Goal: Task Accomplishment & Management: Manage account settings

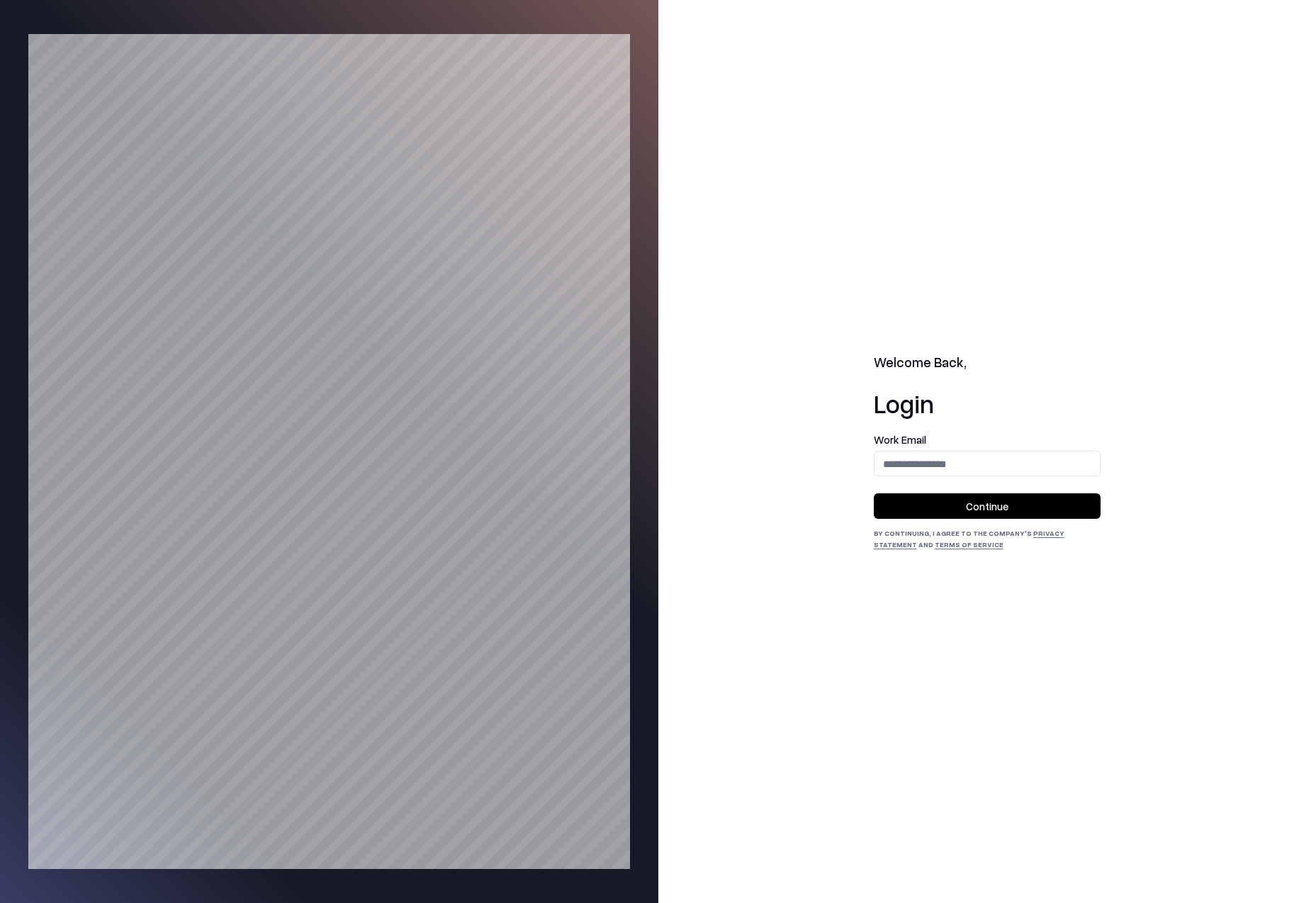
click at [951, 467] on input "email" at bounding box center [987, 463] width 226 height 26
type input "**********"
click at [953, 509] on button "Continue" at bounding box center [987, 506] width 227 height 25
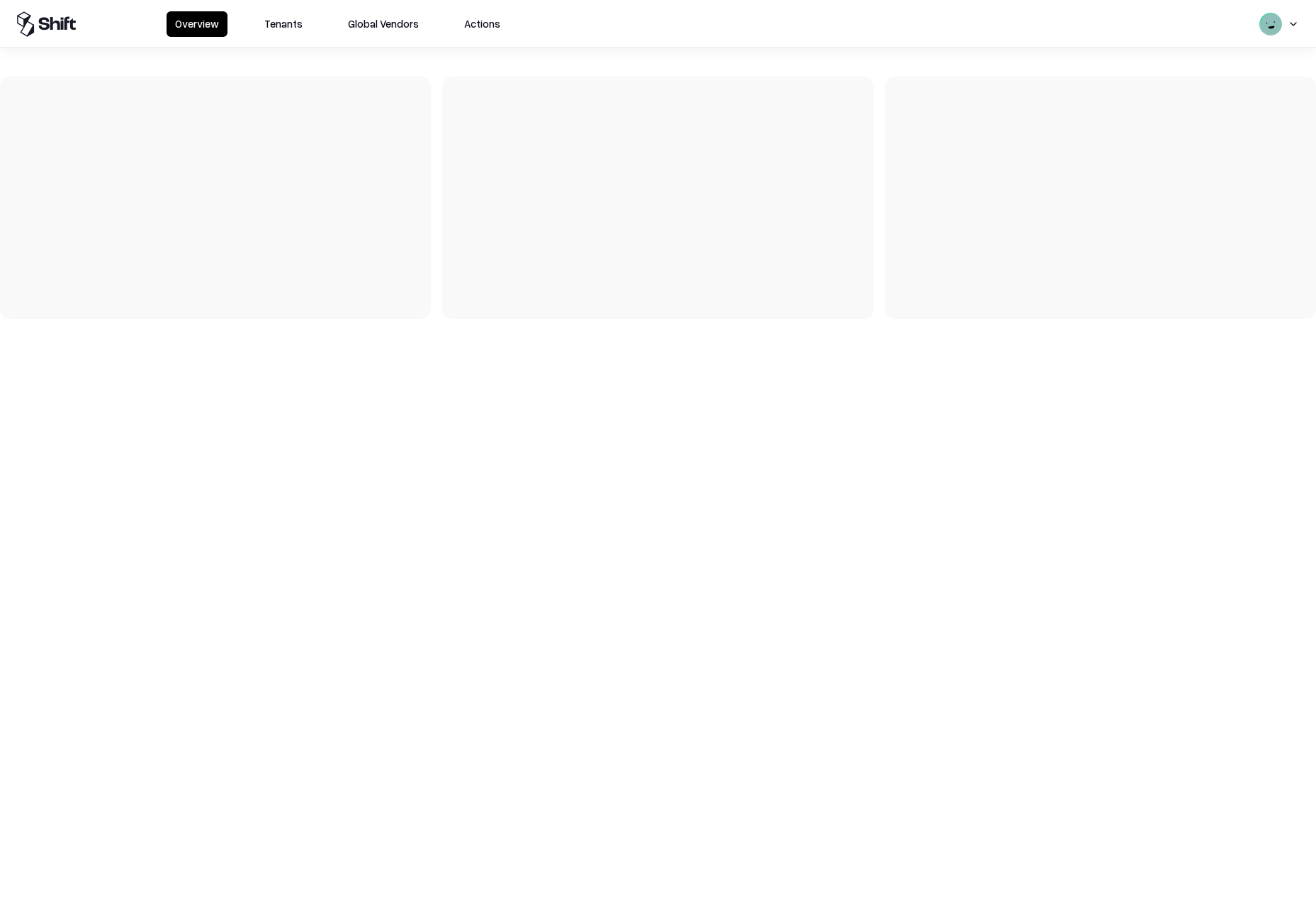
drag, startPoint x: 280, startPoint y: 22, endPoint x: 284, endPoint y: 34, distance: 12.6
click at [280, 23] on button "Tenants" at bounding box center [284, 24] width 55 height 25
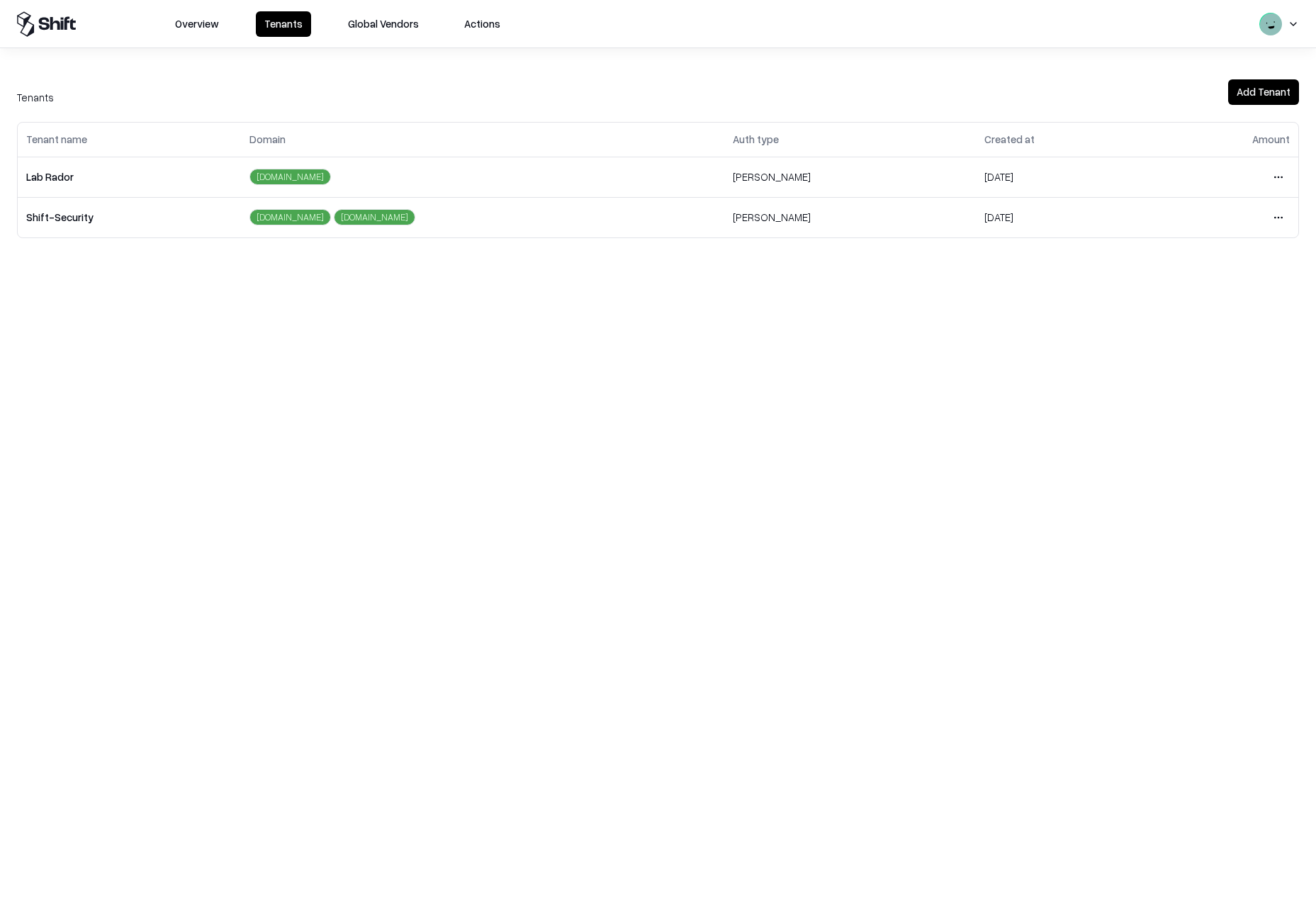
click at [640, 513] on div "Overview Tenants Global Vendors Actions Tenants Add Tenant Tenant name Domain A…" at bounding box center [658, 452] width 1316 height 903
drag, startPoint x: 427, startPoint y: 394, endPoint x: 463, endPoint y: 373, distance: 41.7
click at [427, 394] on div "Overview Tenants Global Vendors Actions Tenants Add Tenant Tenant name Domain A…" at bounding box center [658, 452] width 1316 height 903
click at [1280, 174] on html "Overview Tenants Global Vendors Actions Tenants Add Tenant Tenant name Domain A…" at bounding box center [658, 452] width 1316 height 903
click at [1184, 290] on div "Login to tenant" at bounding box center [1219, 295] width 153 height 29
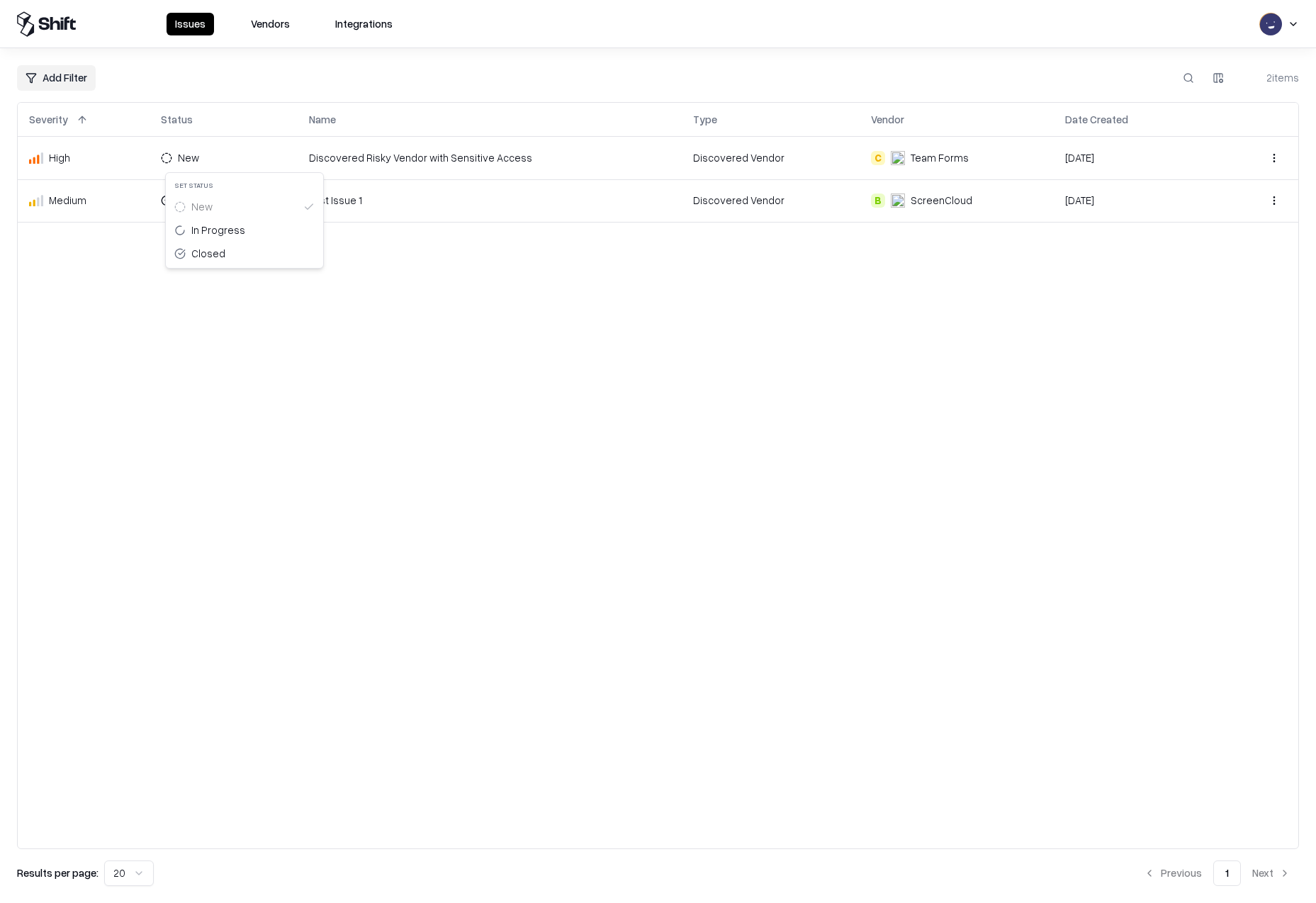
click at [194, 161] on html "Issues Vendors Integrations Add Filter 2 items Severity Status Name Type Vendor…" at bounding box center [658, 452] width 1316 height 903
click at [394, 278] on html "Issues Vendors Integrations Add Filter 2 items Severity Status Name Type Vendor…" at bounding box center [658, 452] width 1316 height 903
click at [196, 153] on html "Issues Vendors Integrations Add Filter 2 items Severity Status Name Type Vendor…" at bounding box center [658, 452] width 1316 height 903
click at [608, 408] on html "Issues Vendors Integrations Add Filter 2 items Severity Status Name Type Vendor…" at bounding box center [658, 452] width 1316 height 903
click at [188, 157] on html "Issues Vendors Integrations Add Filter 2 items Severity Status Name Type Vendor…" at bounding box center [658, 452] width 1316 height 903
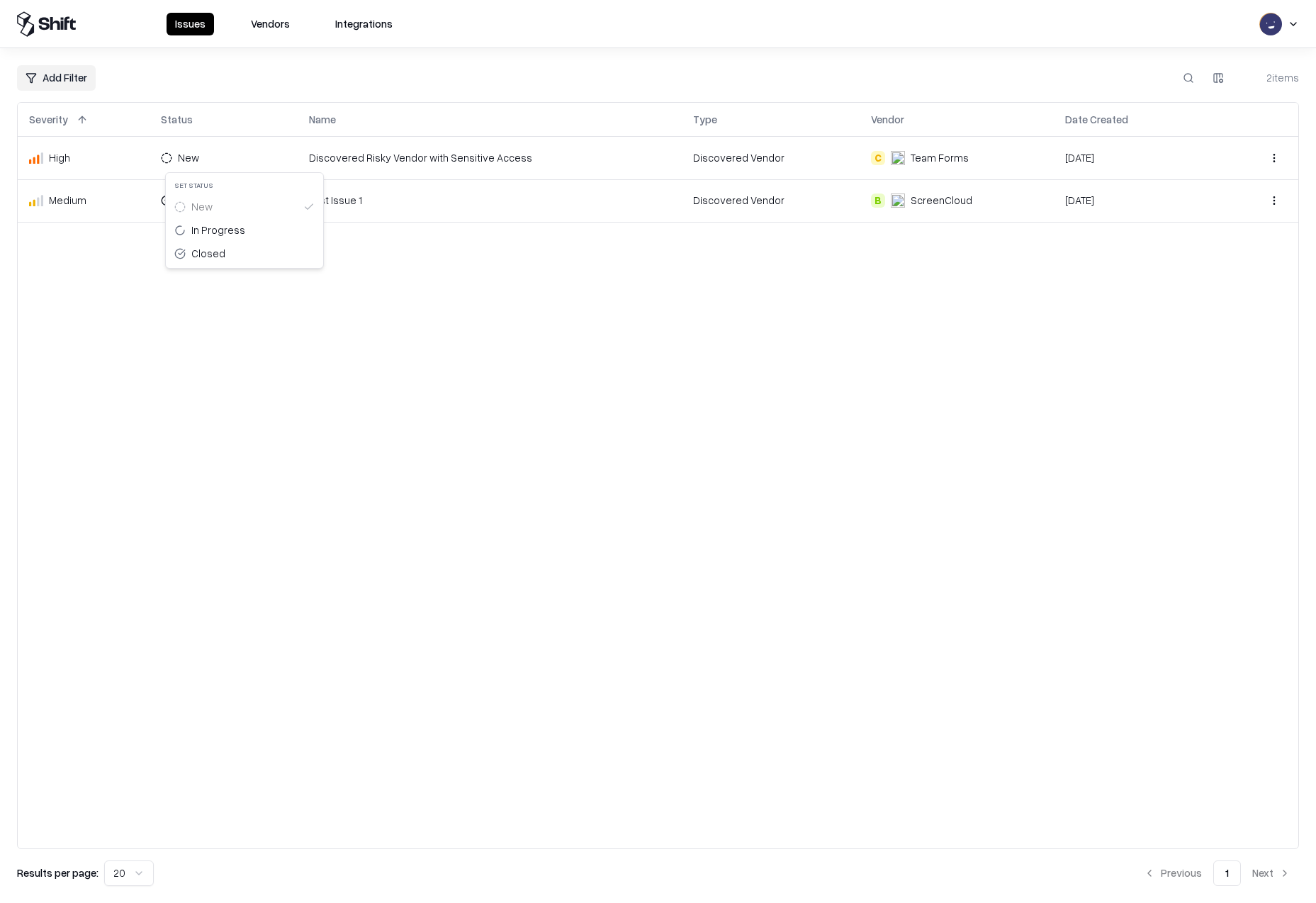
click at [467, 363] on html "Issues Vendors Integrations Add Filter 2 items Severity Status Name Type Vendor…" at bounding box center [658, 452] width 1316 height 903
click at [1030, 167] on td "C Team Forms" at bounding box center [956, 158] width 194 height 43
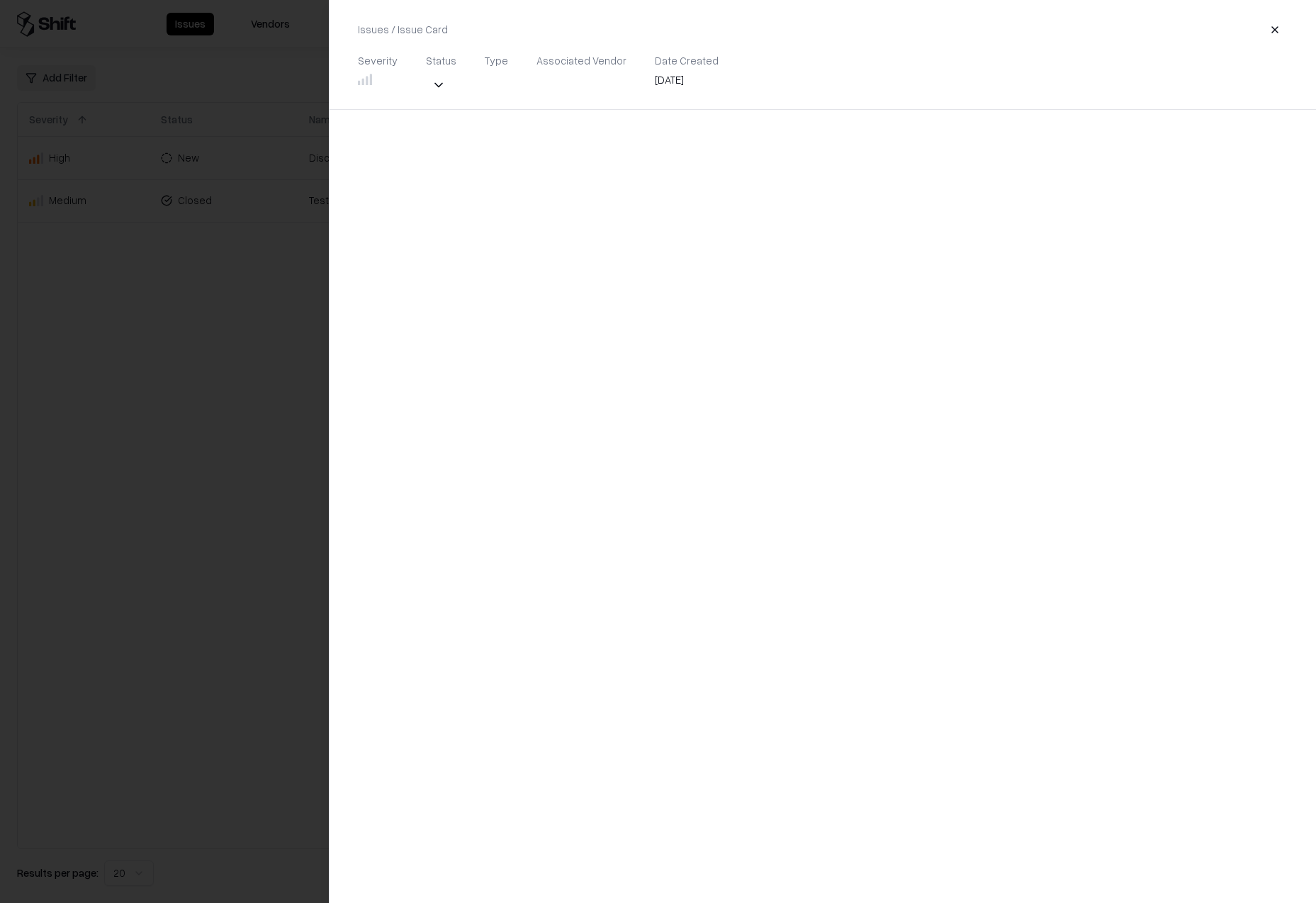
click at [258, 141] on div at bounding box center [658, 452] width 1316 height 903
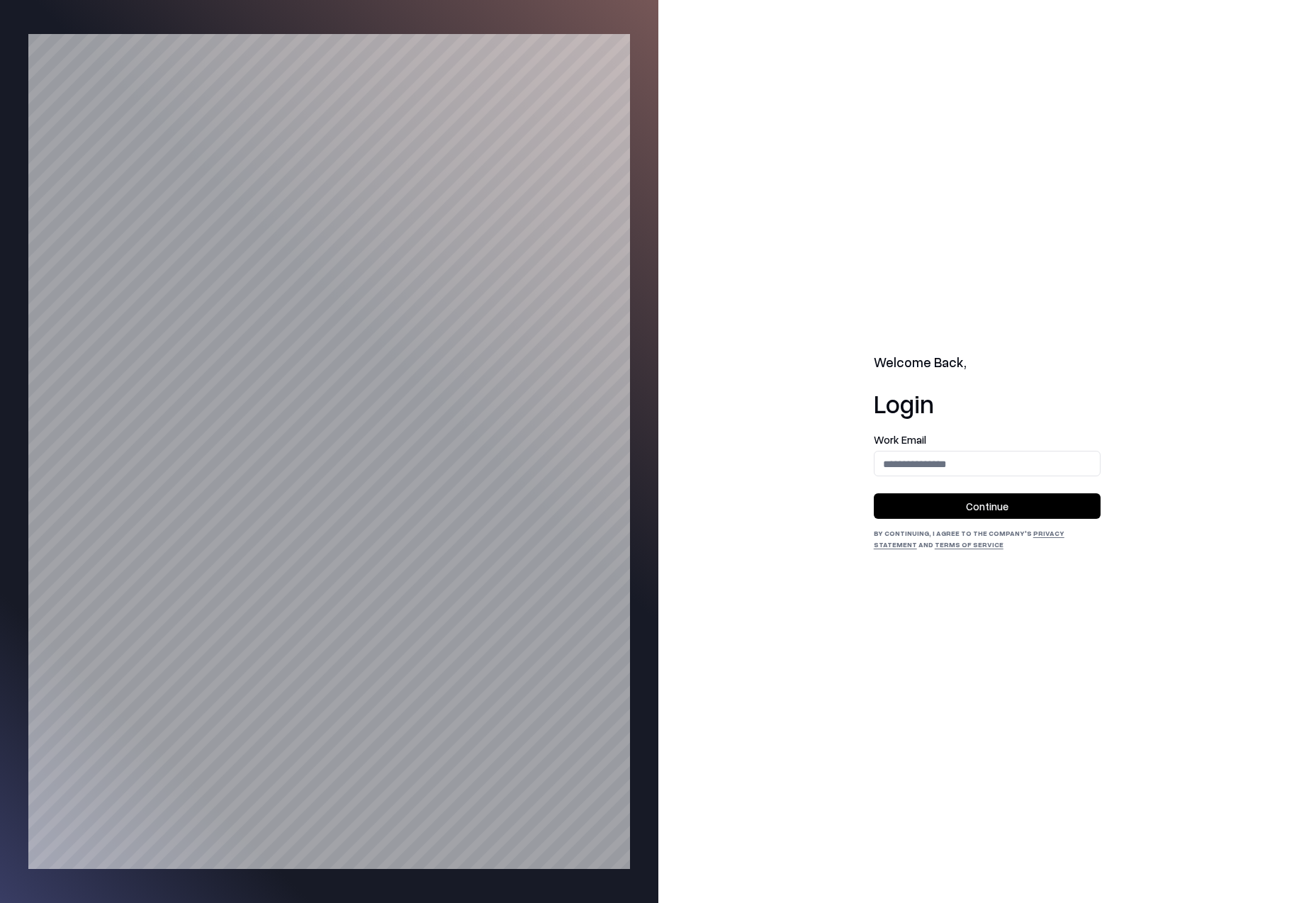
click at [946, 467] on input "email" at bounding box center [987, 463] width 226 height 26
type input "**********"
click at [974, 505] on button "Continue" at bounding box center [987, 506] width 227 height 25
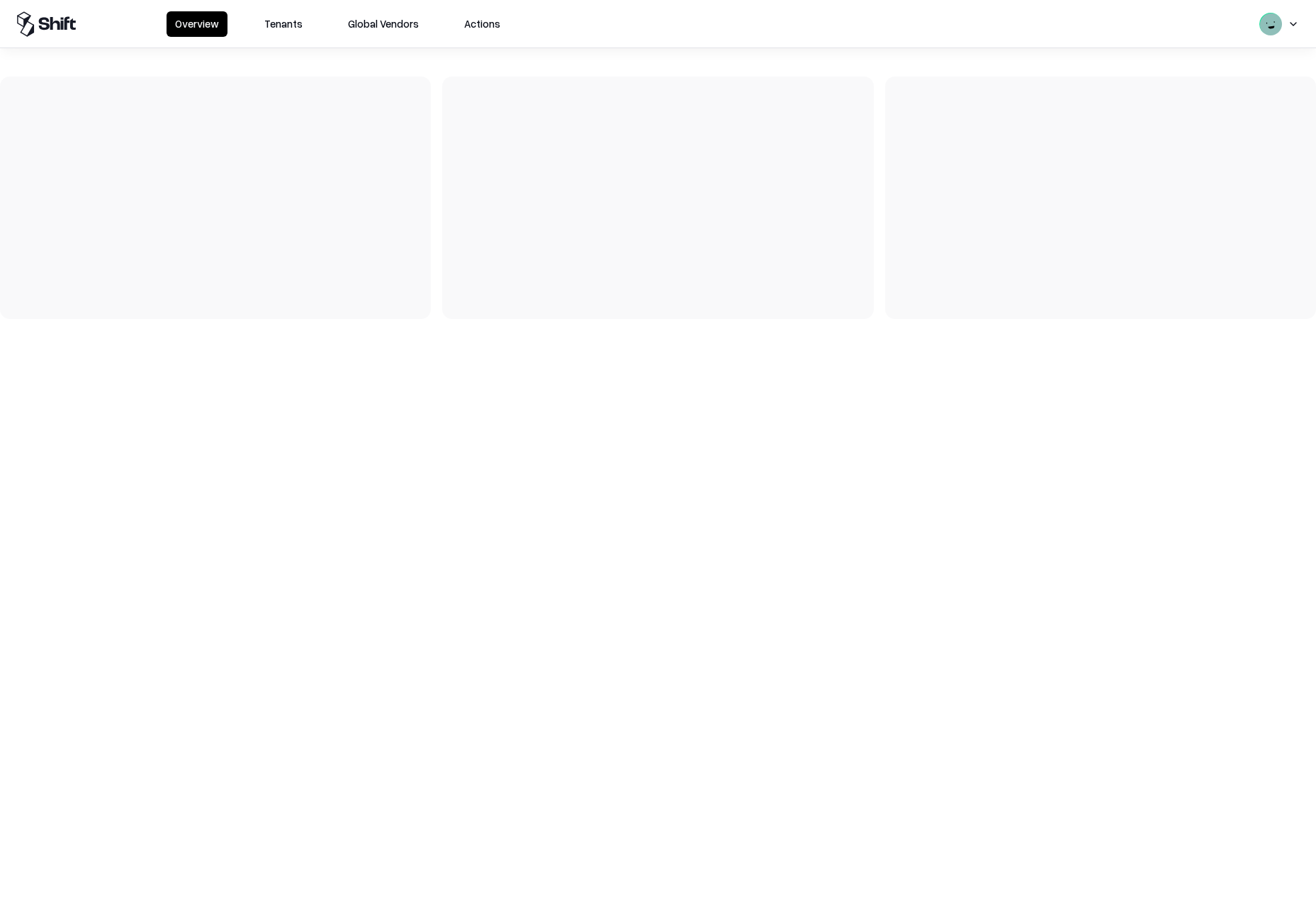
click at [285, 25] on button "Tenants" at bounding box center [284, 24] width 55 height 25
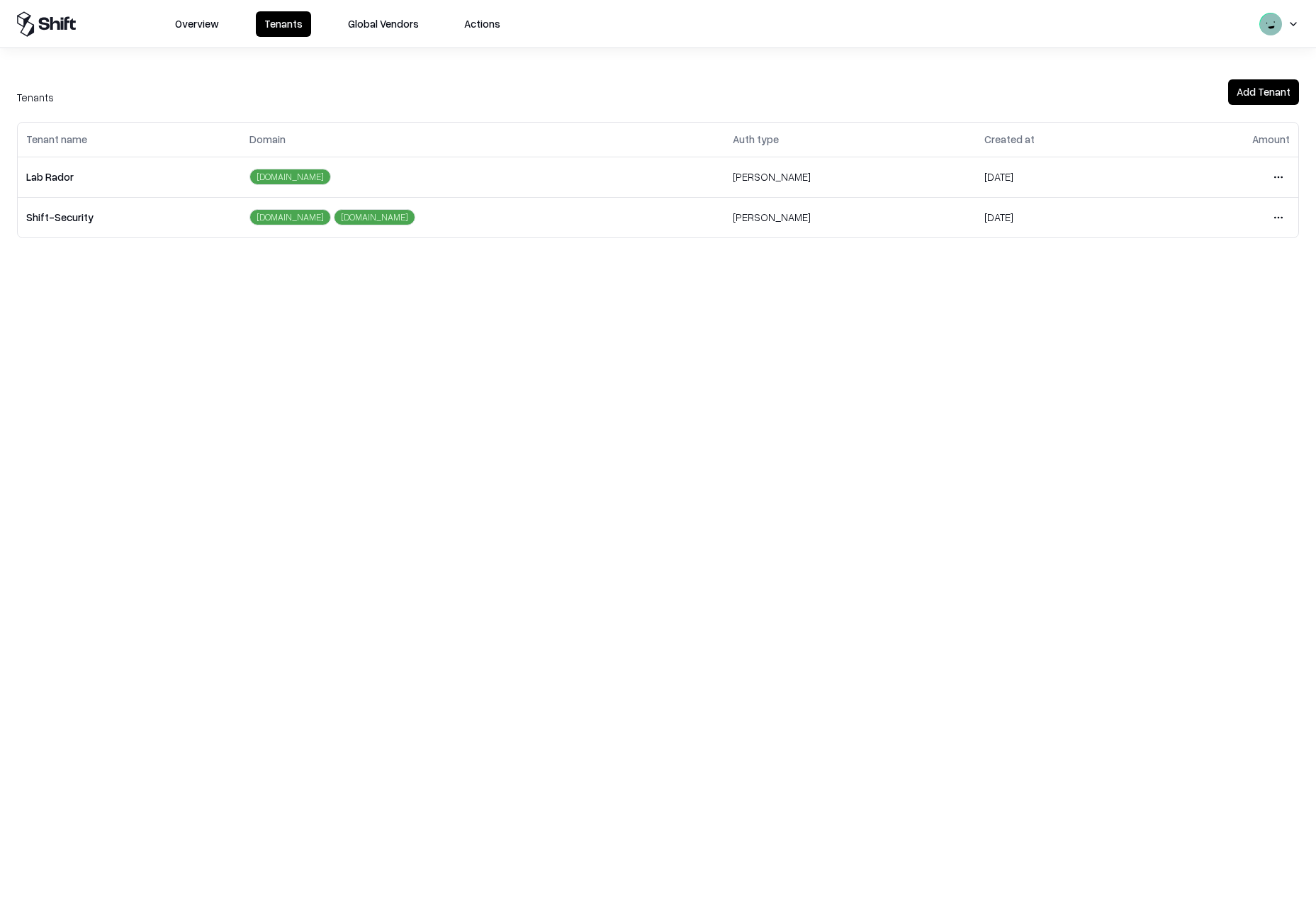
click at [1278, 176] on html "Overview Tenants Global Vendors Actions Tenants Add Tenant Tenant name Domain A…" at bounding box center [658, 452] width 1316 height 903
click at [1189, 290] on div "Login to tenant" at bounding box center [1219, 295] width 153 height 29
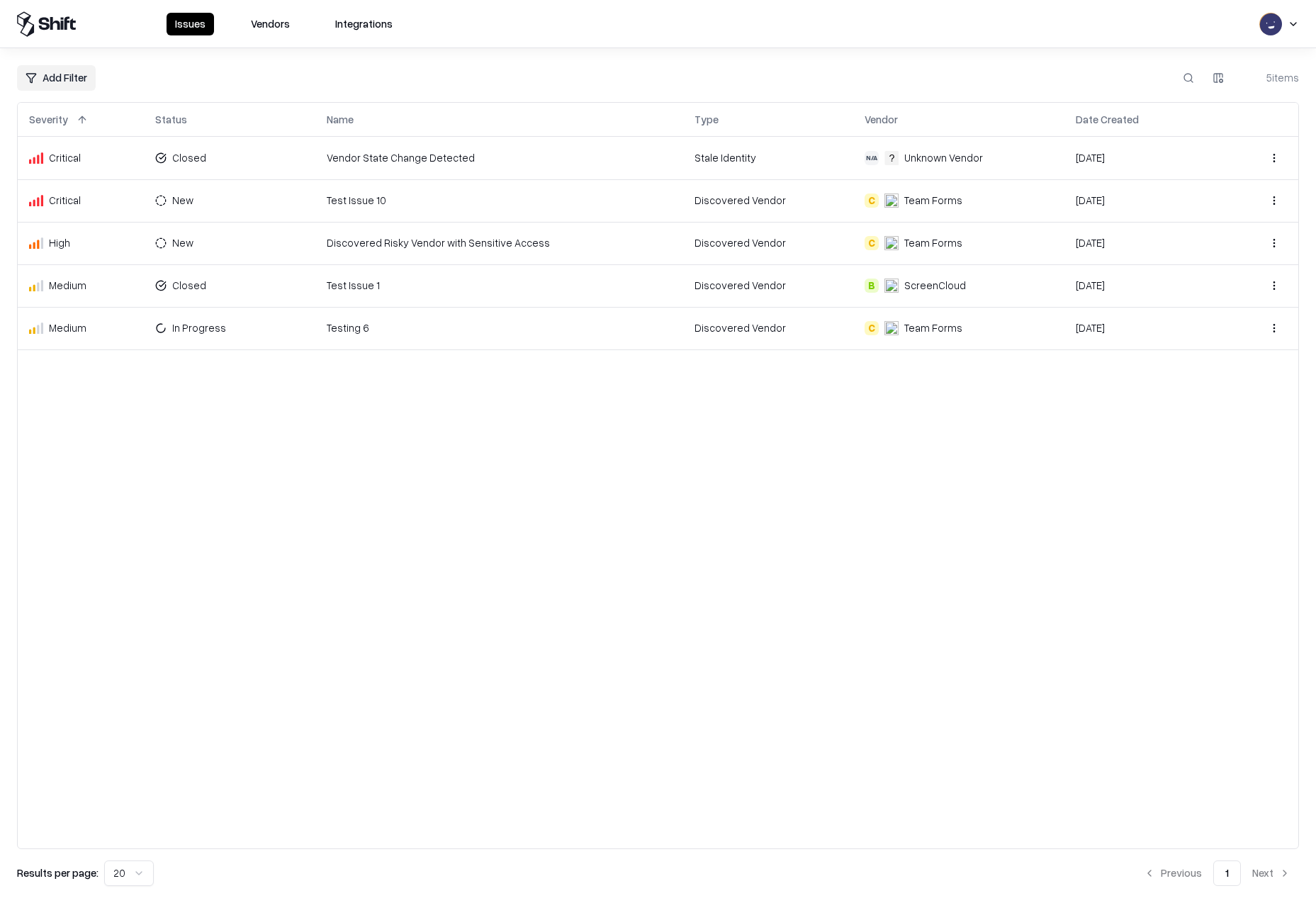
click at [290, 207] on td "New" at bounding box center [229, 201] width 171 height 43
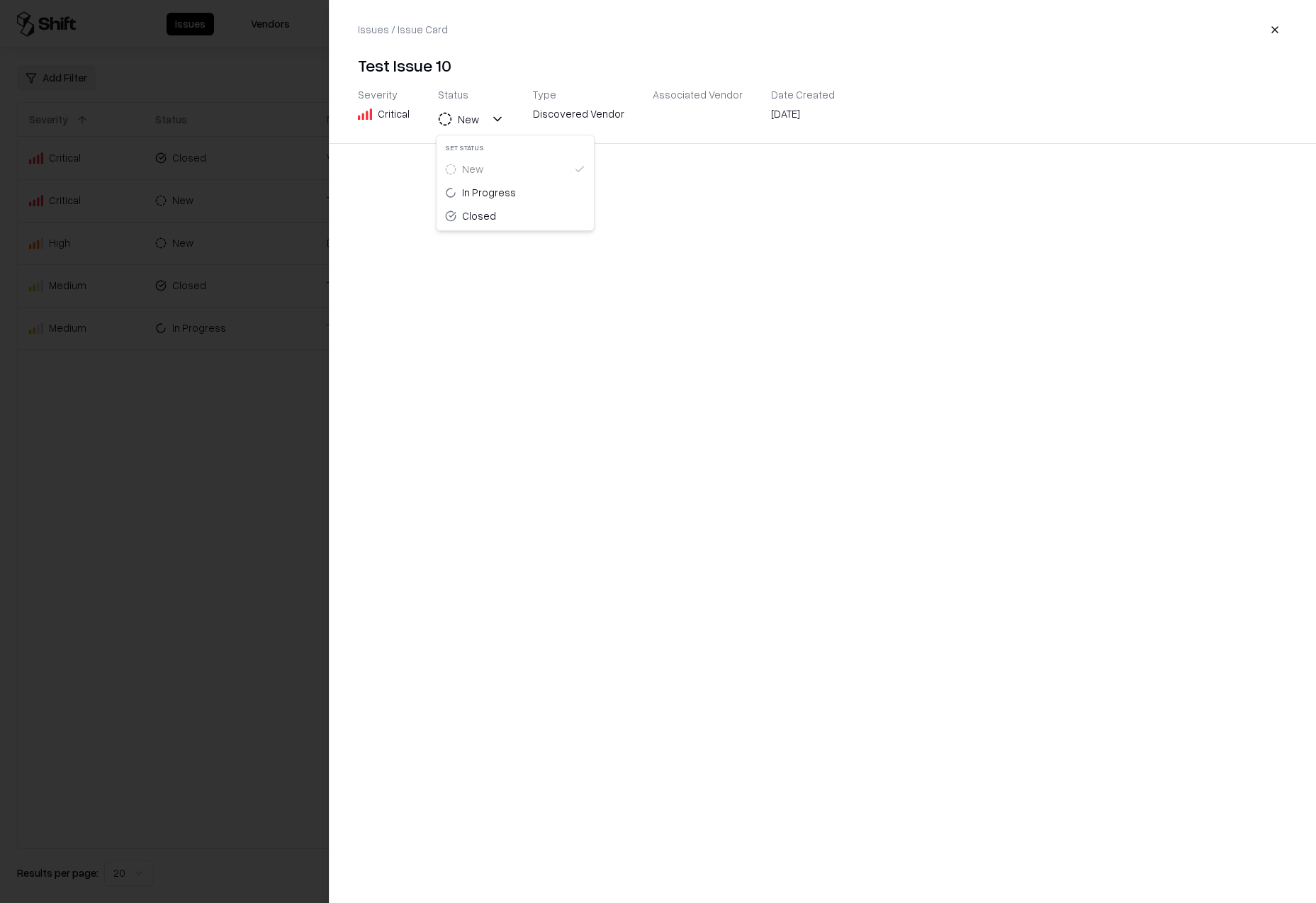
click at [470, 118] on div "New" at bounding box center [468, 119] width 21 height 15
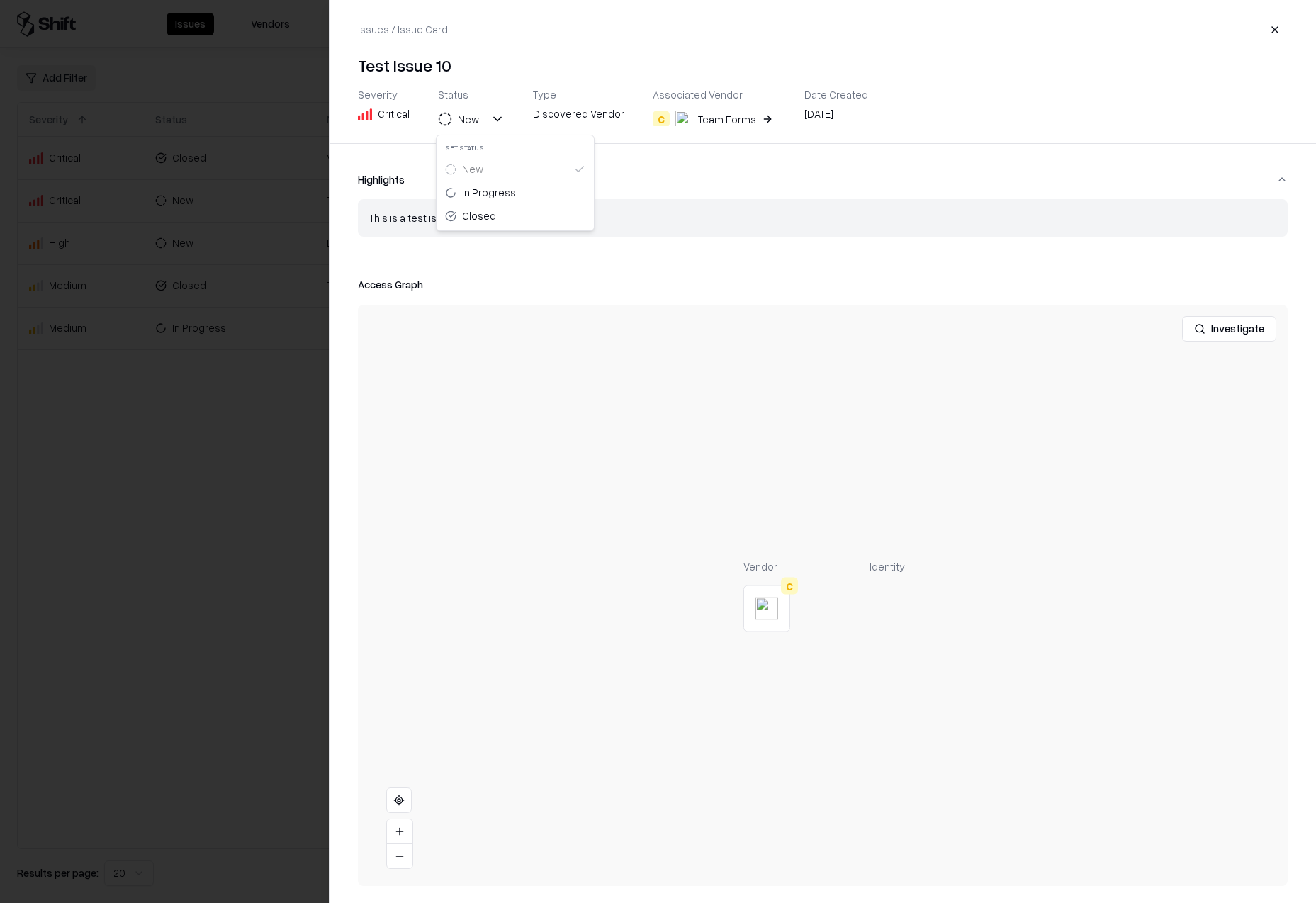
click at [488, 190] on div "In Progress" at bounding box center [489, 192] width 54 height 15
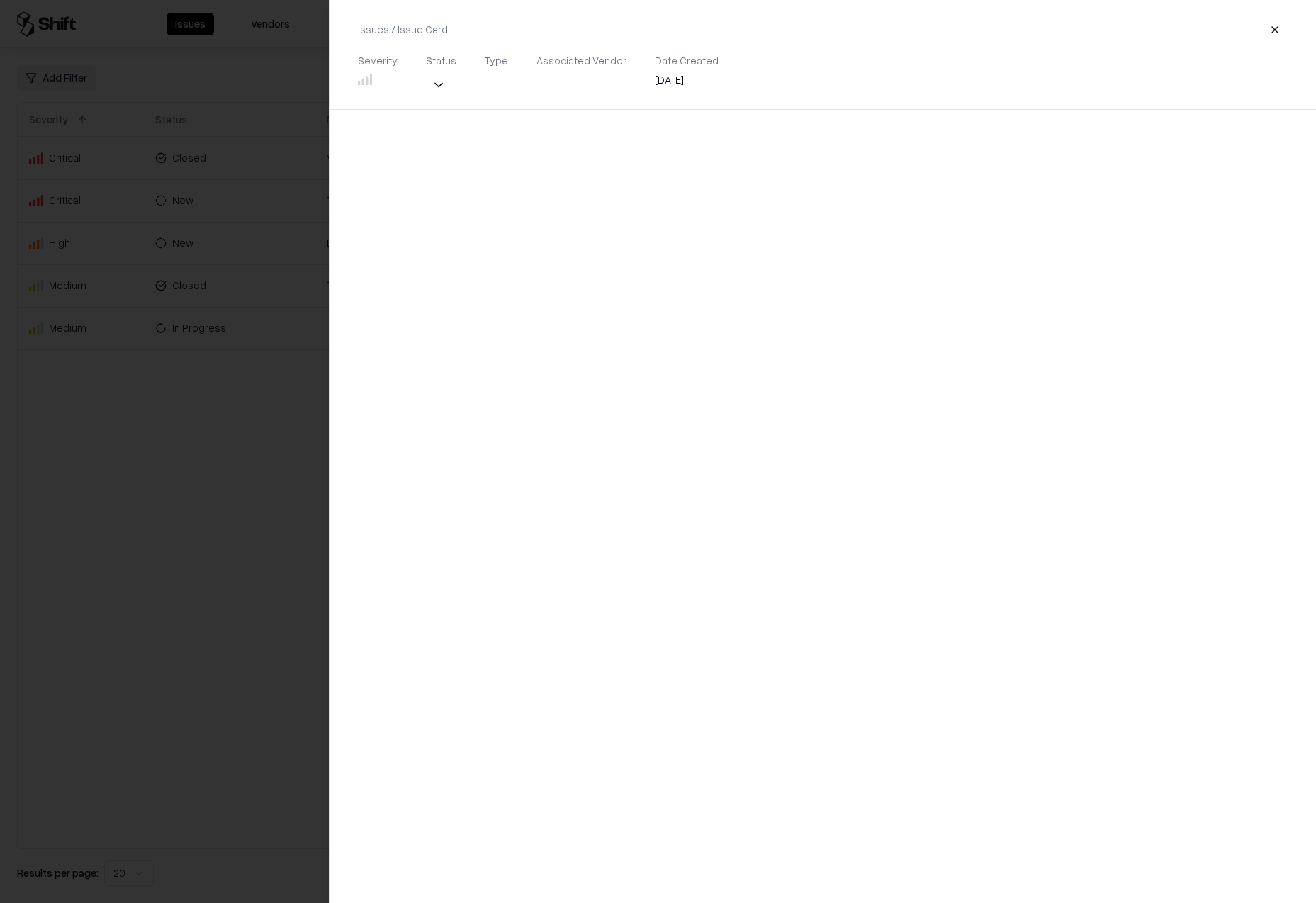
click at [242, 200] on div at bounding box center [658, 452] width 1316 height 903
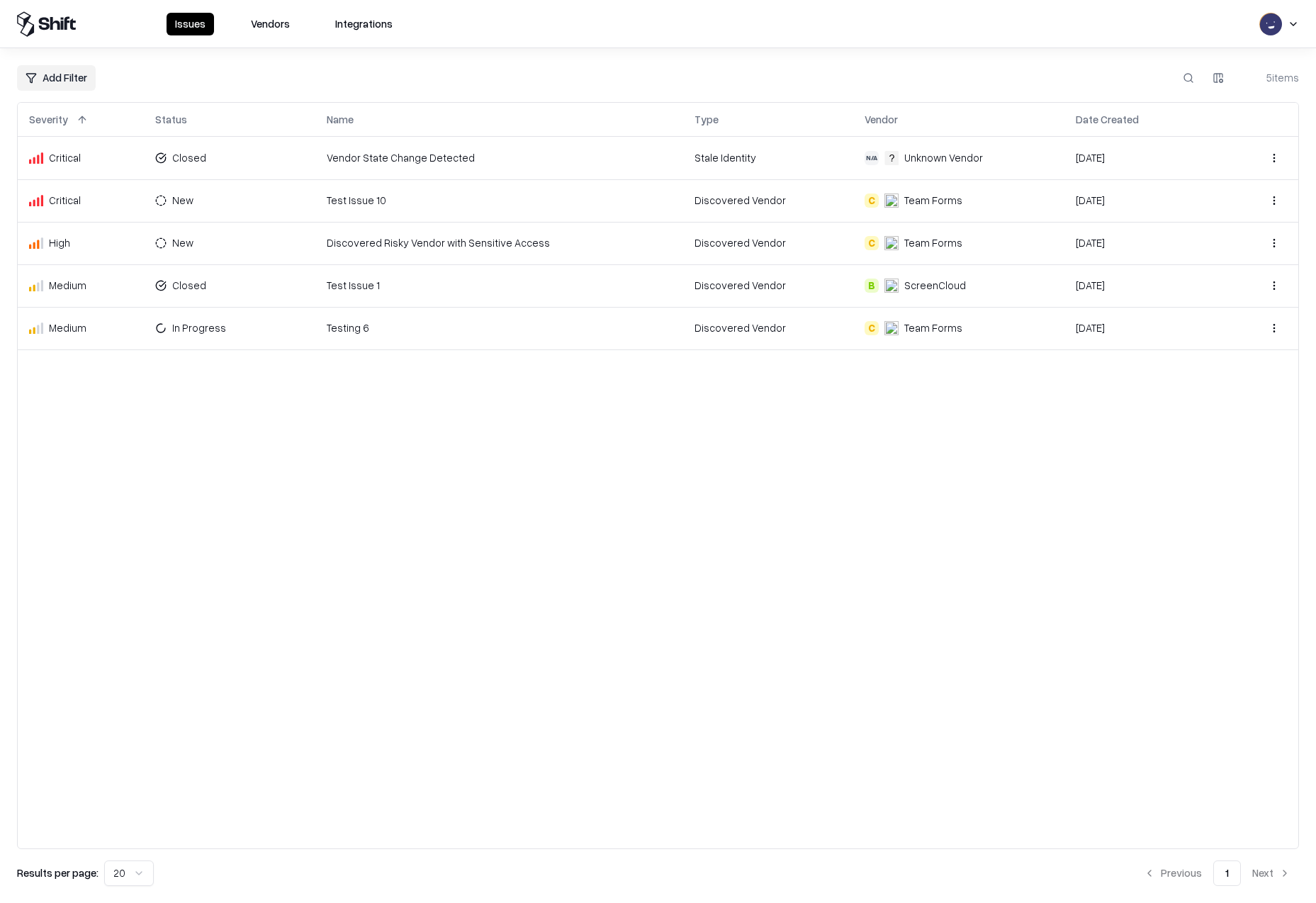
click at [60, 158] on div "Critical" at bounding box center [81, 158] width 103 height 15
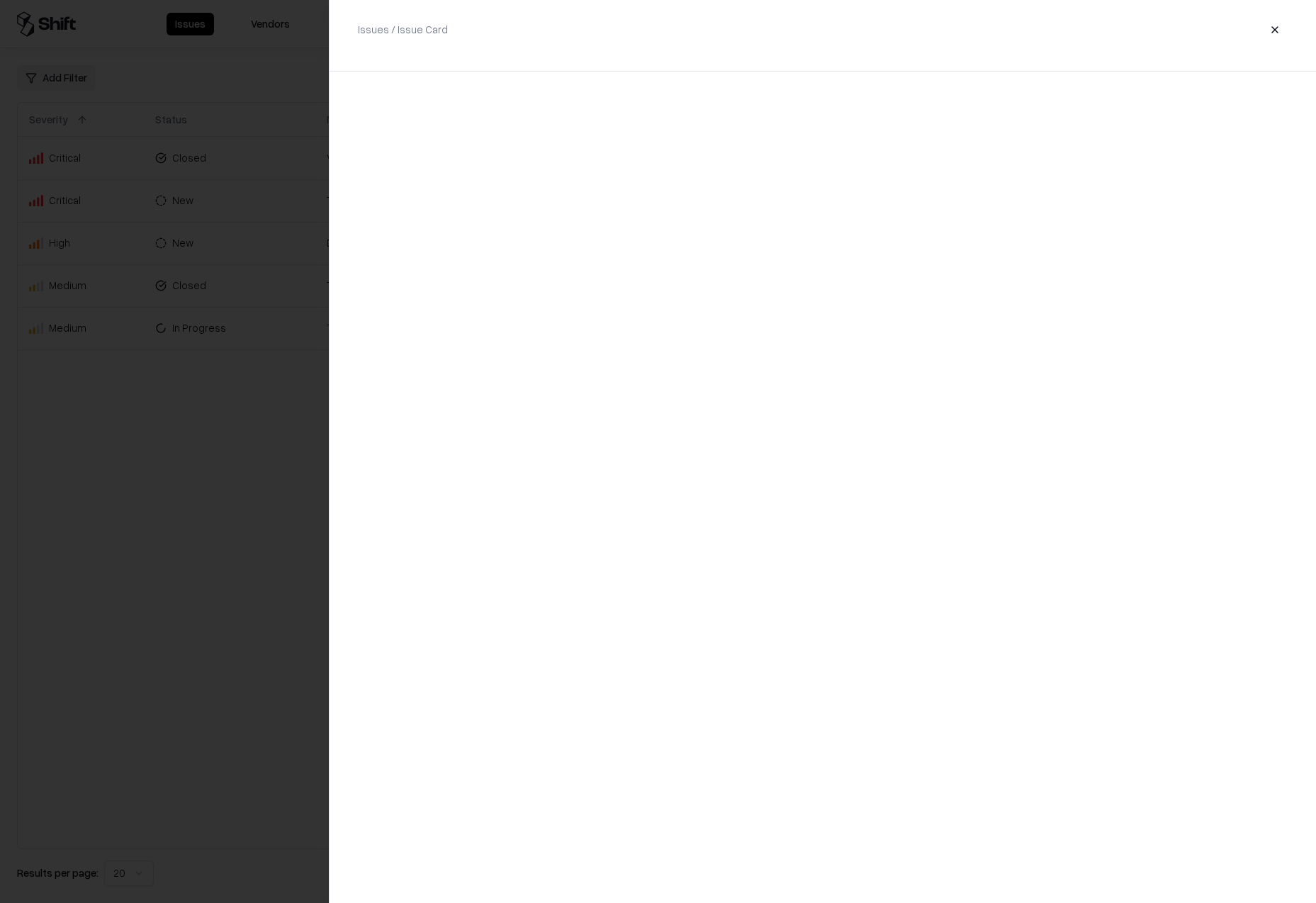
click at [60, 158] on div at bounding box center [658, 452] width 1316 height 903
click at [383, 77] on div at bounding box center [378, 79] width 39 height 14
click at [212, 189] on div at bounding box center [658, 452] width 1316 height 903
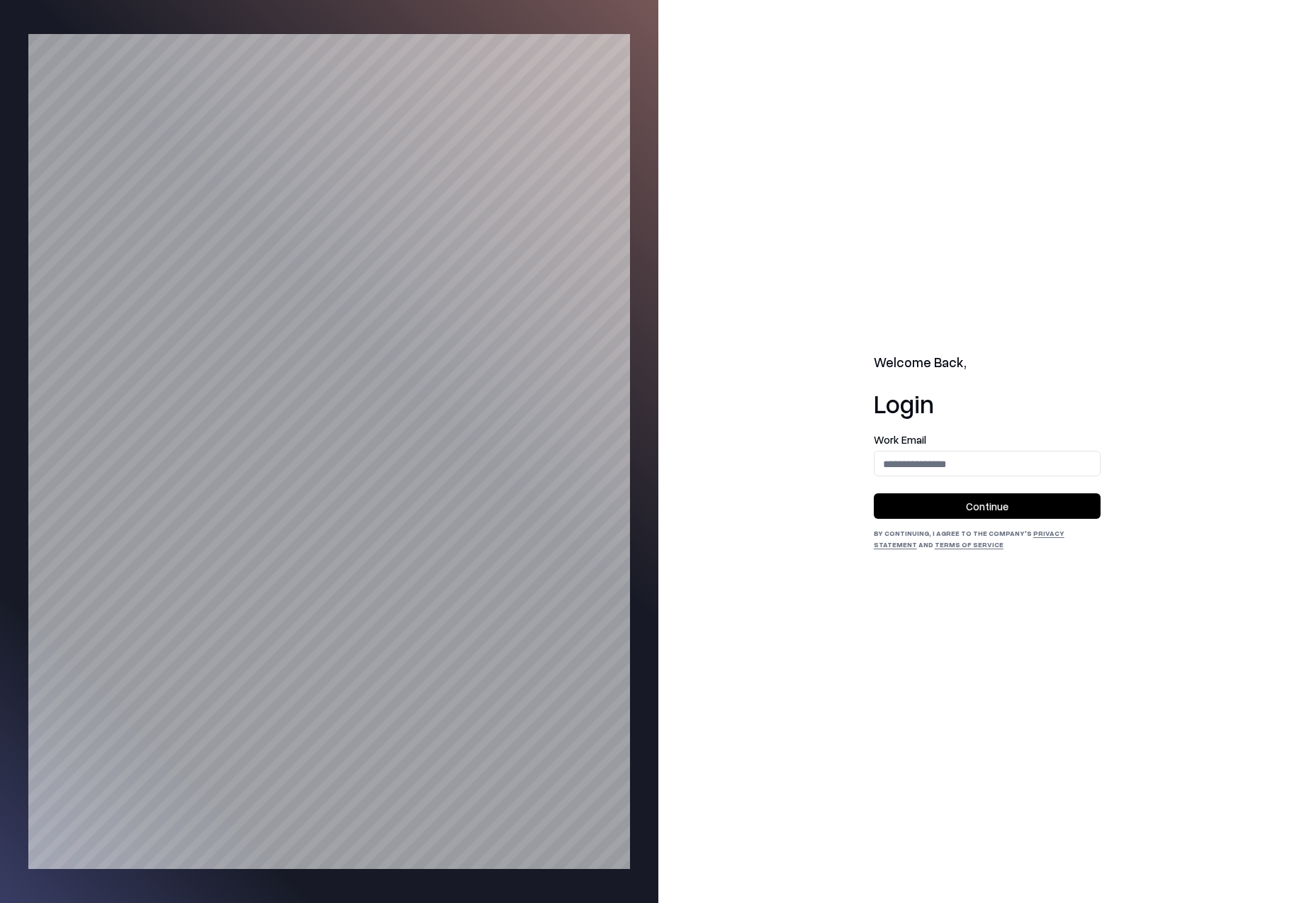
click at [916, 464] on input "email" at bounding box center [987, 463] width 226 height 26
type input "**********"
click at [972, 504] on button "Continue" at bounding box center [987, 506] width 227 height 25
